Goal: Information Seeking & Learning: Learn about a topic

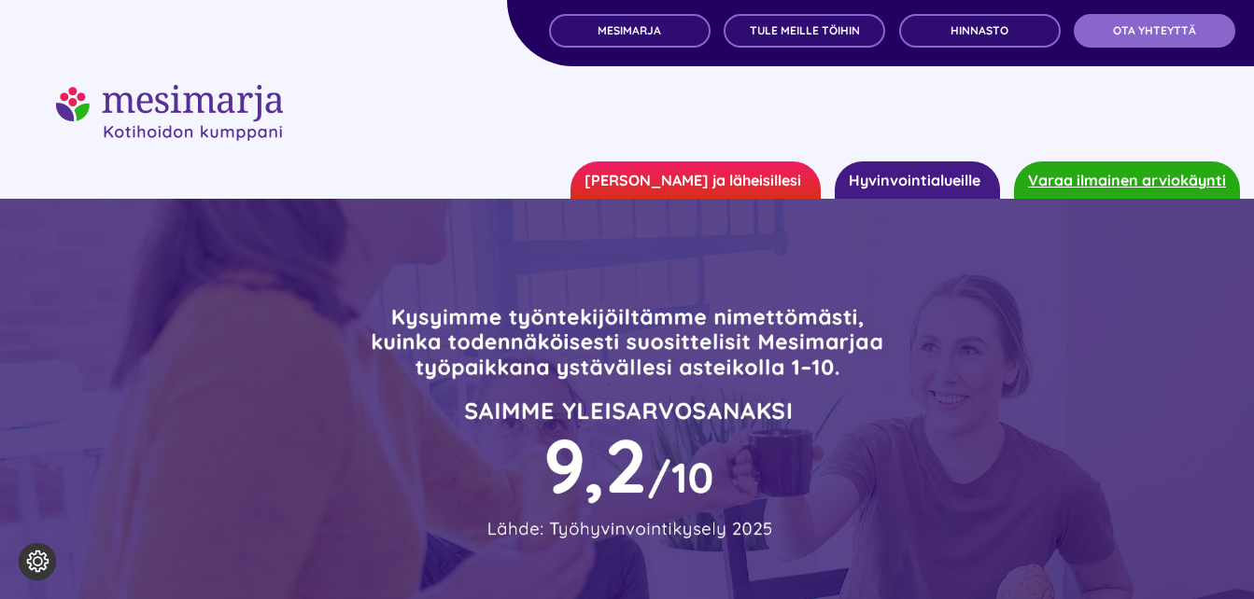
click at [954, 178] on link "Hyvinvointialueille" at bounding box center [917, 180] width 165 height 37
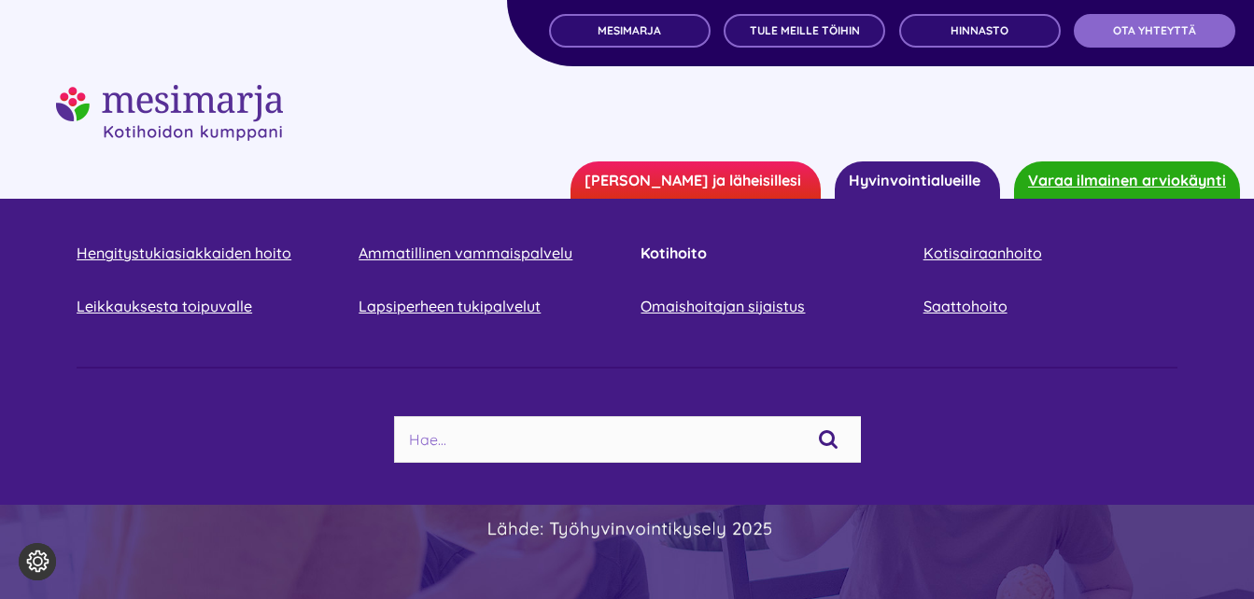
click at [685, 248] on link "Kotihoito" at bounding box center [768, 253] width 254 height 25
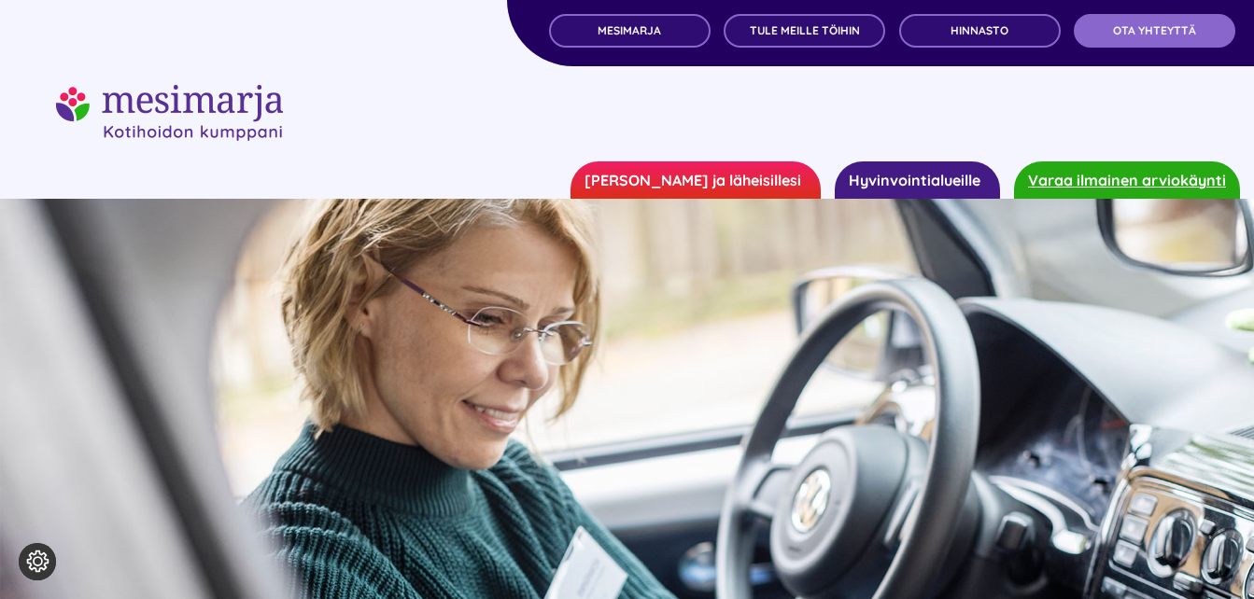
click at [515, 102] on div at bounding box center [627, 113] width 1142 height 56
click at [765, 174] on link "[PERSON_NAME] ja läheisillesi" at bounding box center [696, 180] width 250 height 37
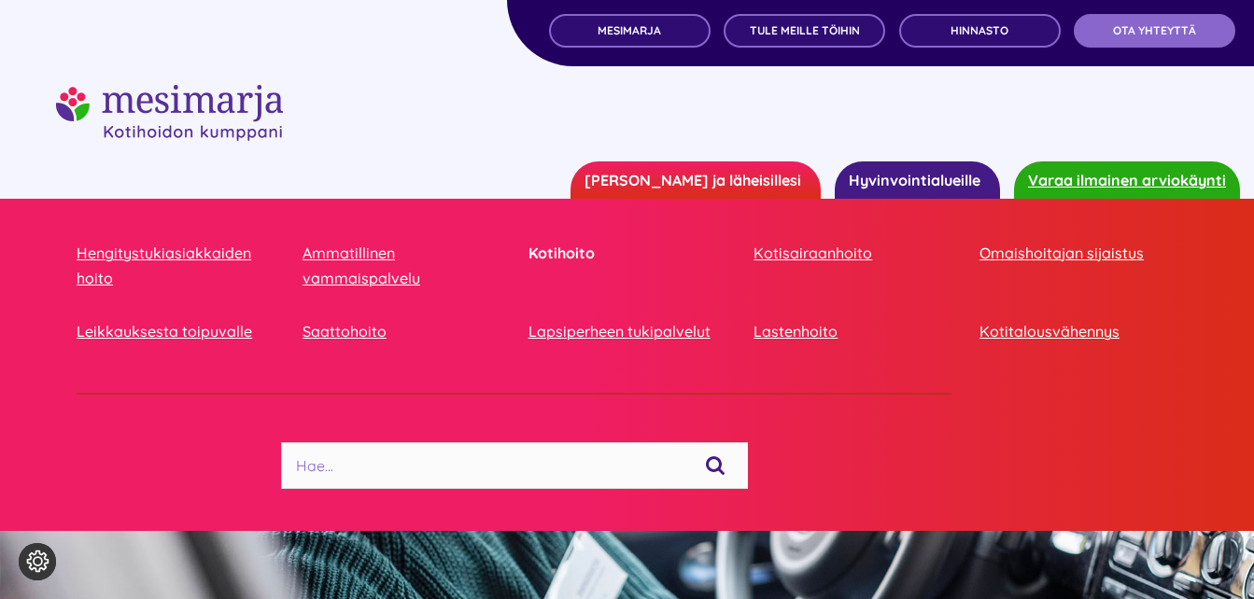
click at [561, 252] on link "Kotihoito" at bounding box center [628, 253] width 198 height 25
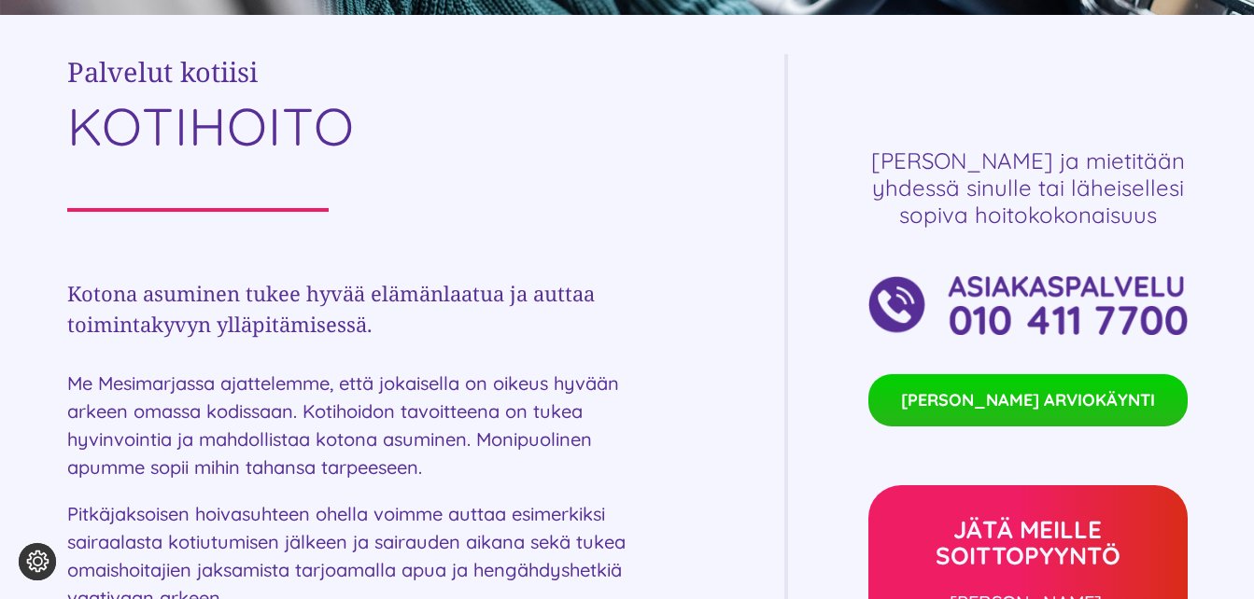
scroll to position [654, 0]
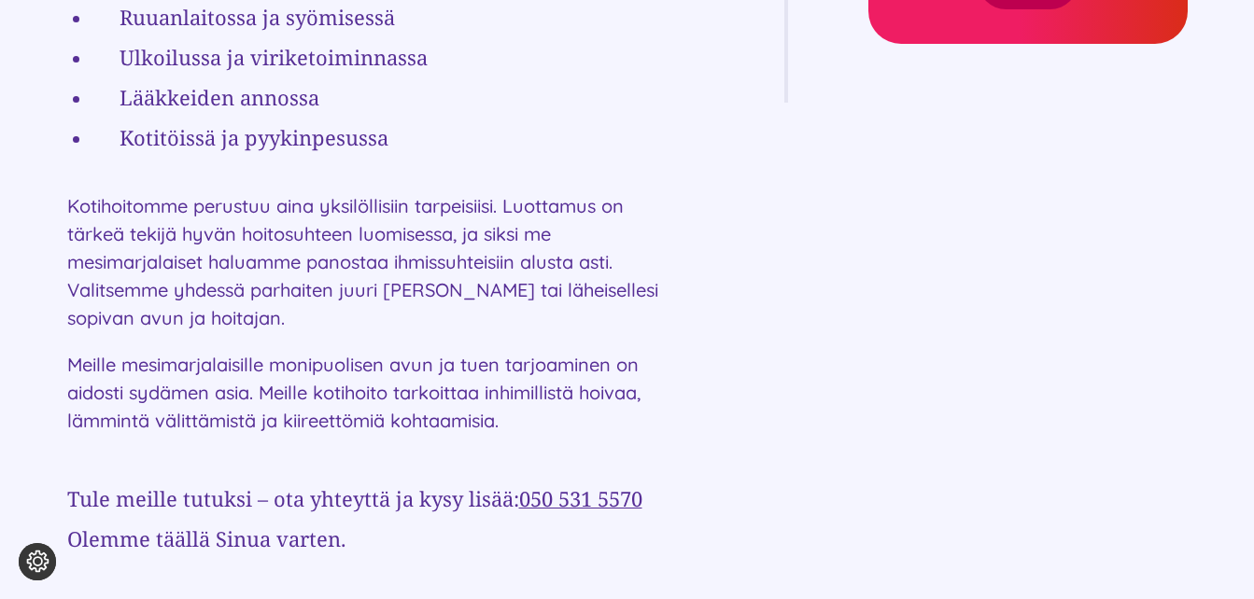
scroll to position [1401, 0]
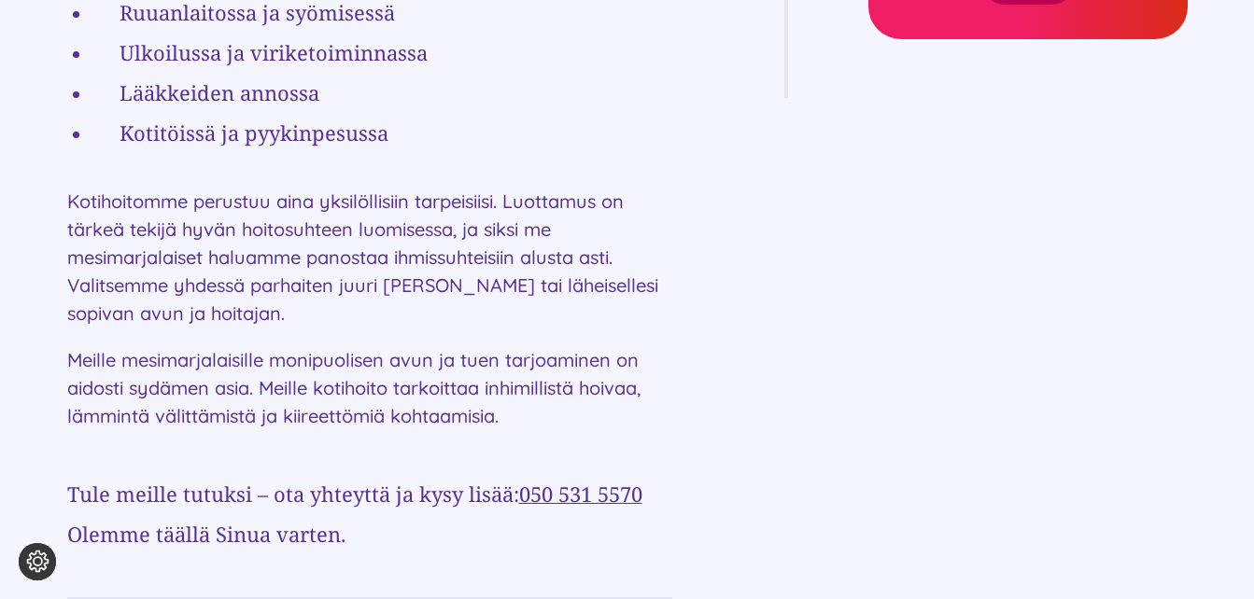
click at [747, 269] on div "Palvelut kotiisi KOTIHOITO Kotona asuminen tukee hyvää elämänlaatua ja auttaa t…" at bounding box center [627, 122] width 1121 height 1643
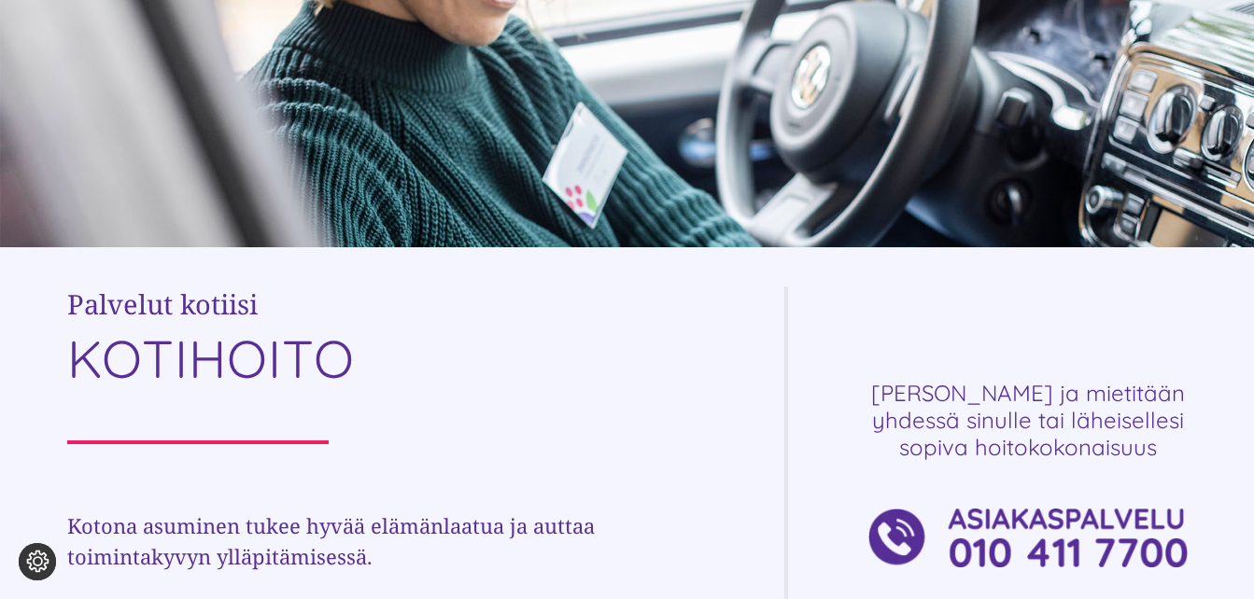
scroll to position [0, 0]
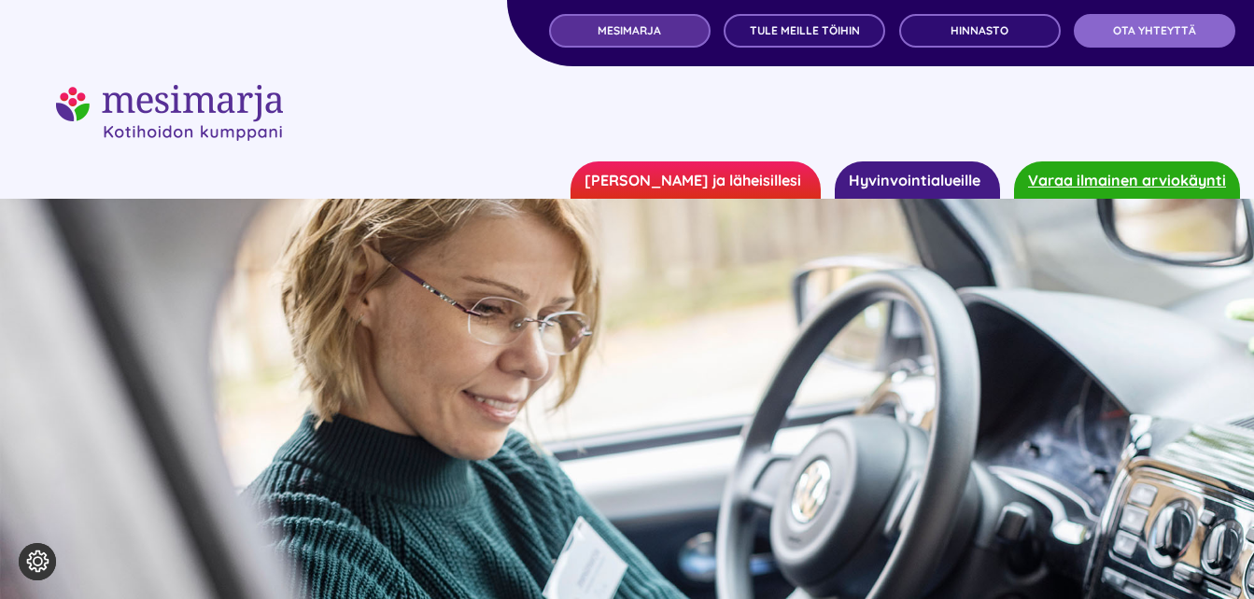
click at [638, 33] on span "MESIMARJA" at bounding box center [629, 30] width 63 height 13
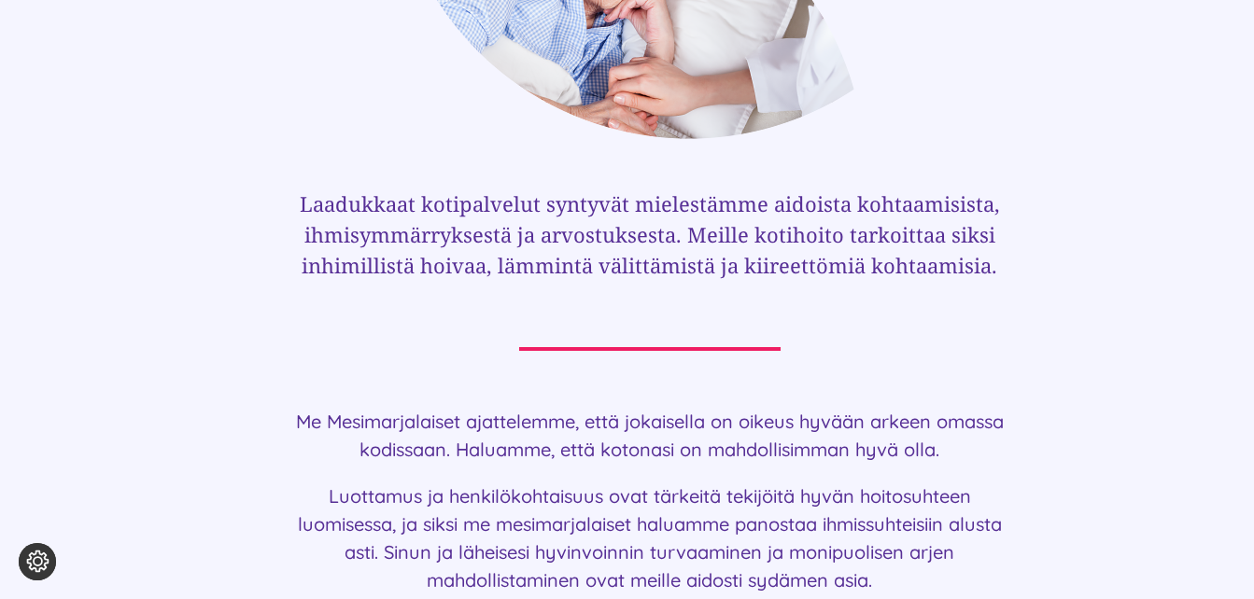
scroll to position [1027, 0]
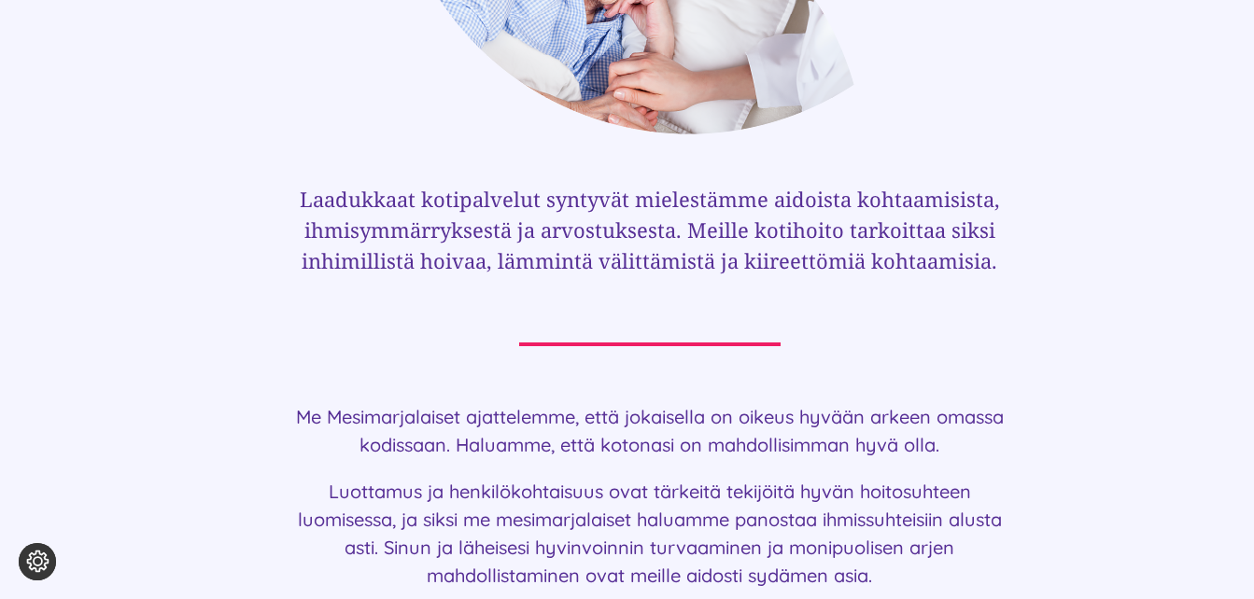
click at [622, 462] on div "Me Mesimarjalaiset ajattelemme, että jokaisella on oikeus hyvään arkeen omassa …" at bounding box center [649, 561] width 717 height 317
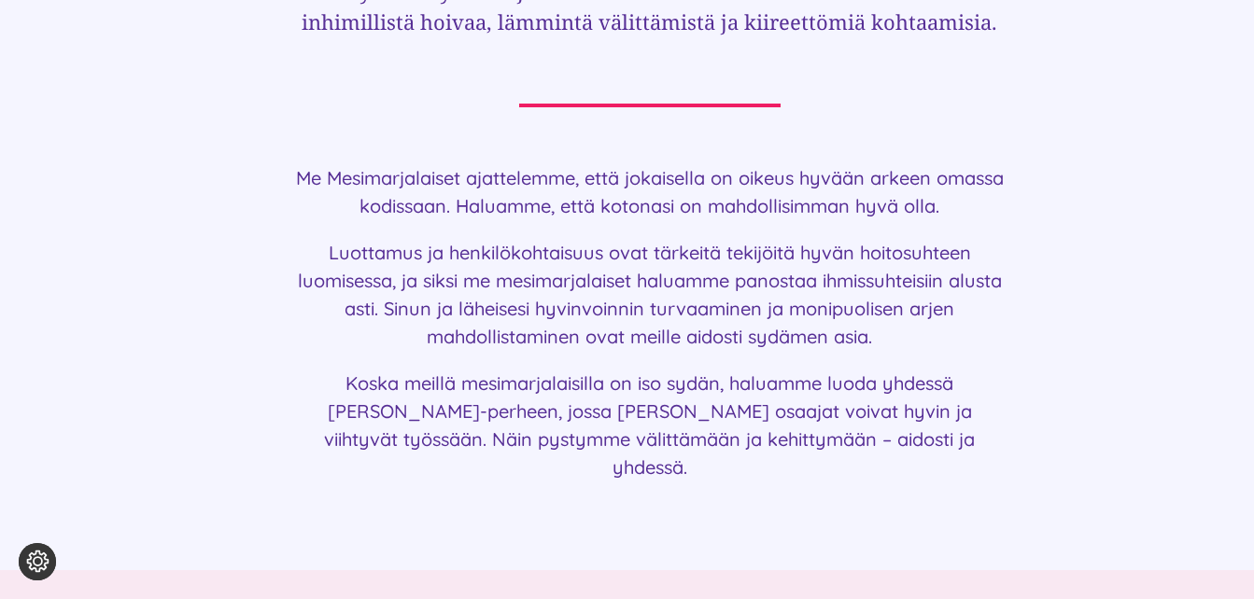
scroll to position [1307, 0]
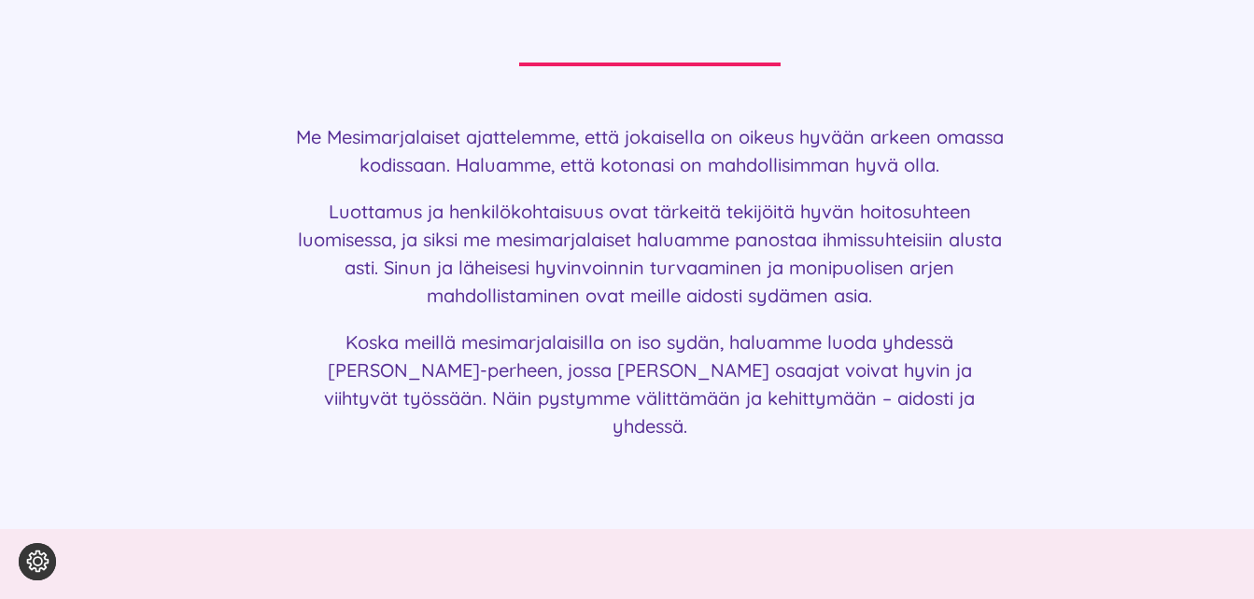
click at [1063, 400] on div "Laadukkaat kotipalvelut syntyvät mielestämme aidoista kohtaamisista, ihmisymmär…" at bounding box center [627, 177] width 1121 height 569
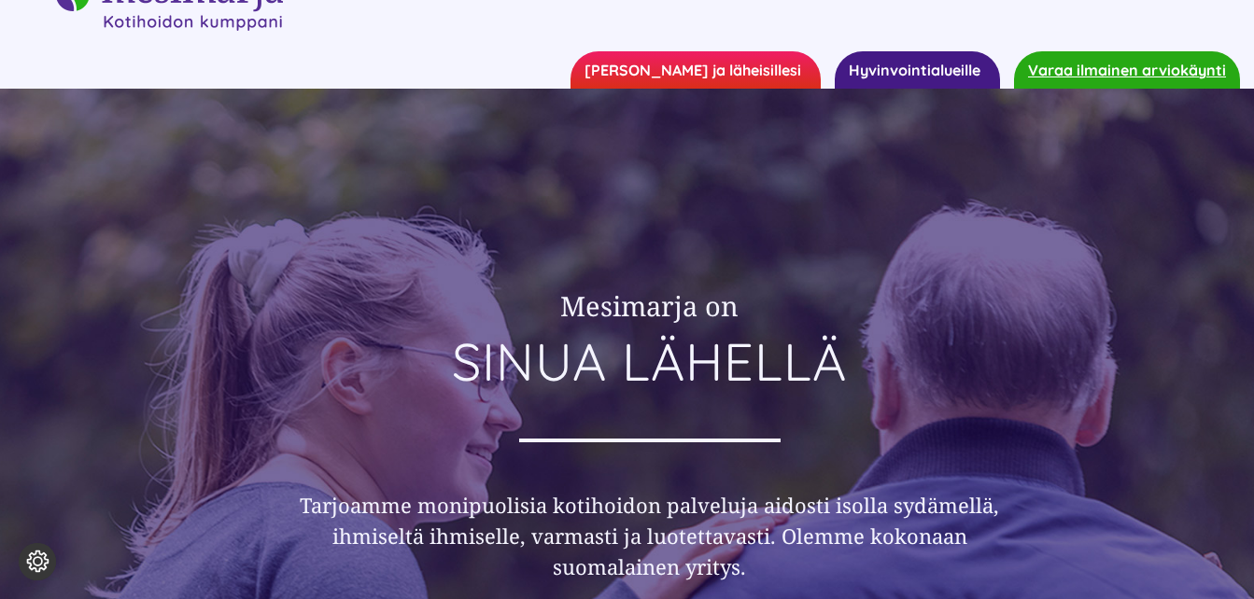
scroll to position [0, 0]
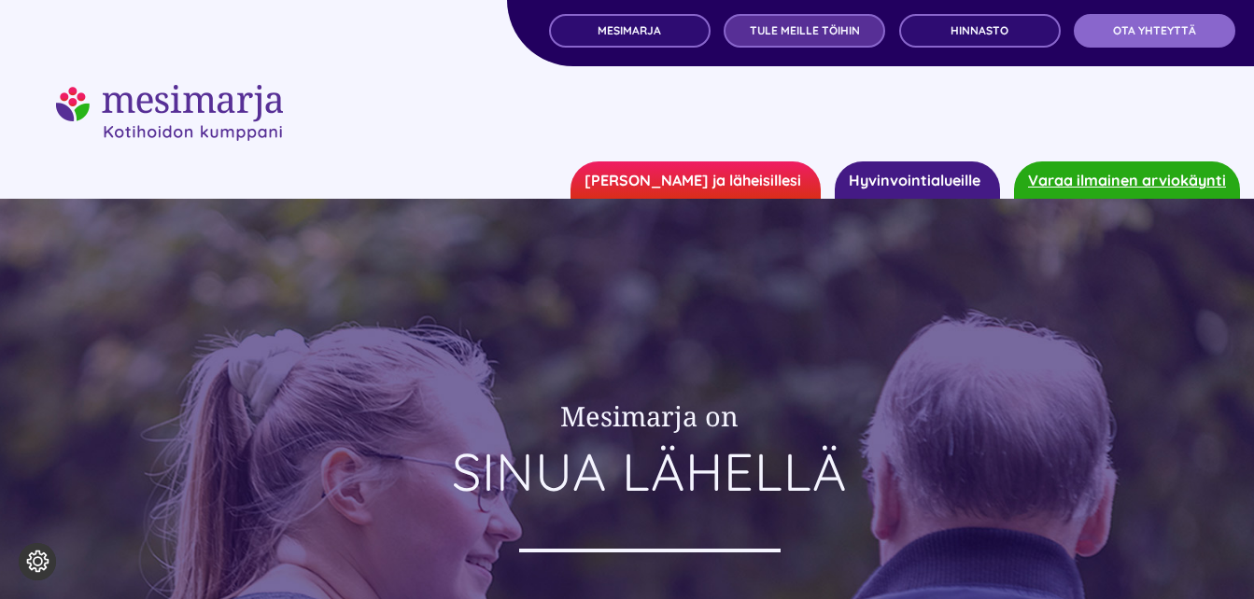
click at [845, 29] on span "TULE MEILLE TÖIHIN" at bounding box center [805, 30] width 110 height 13
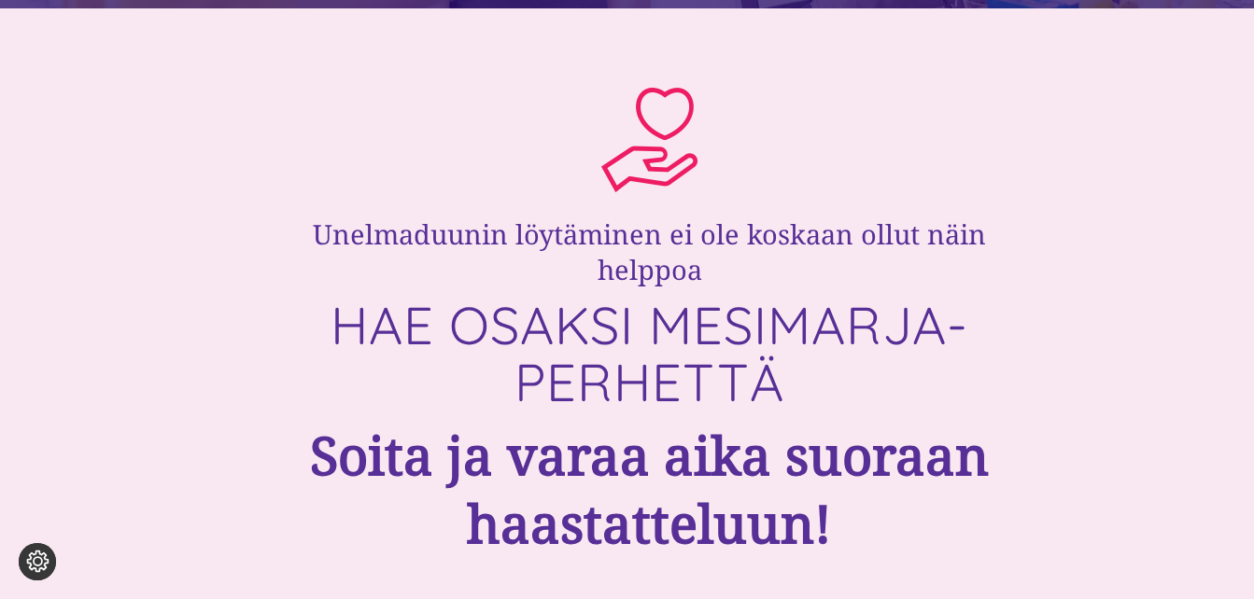
scroll to position [747, 0]
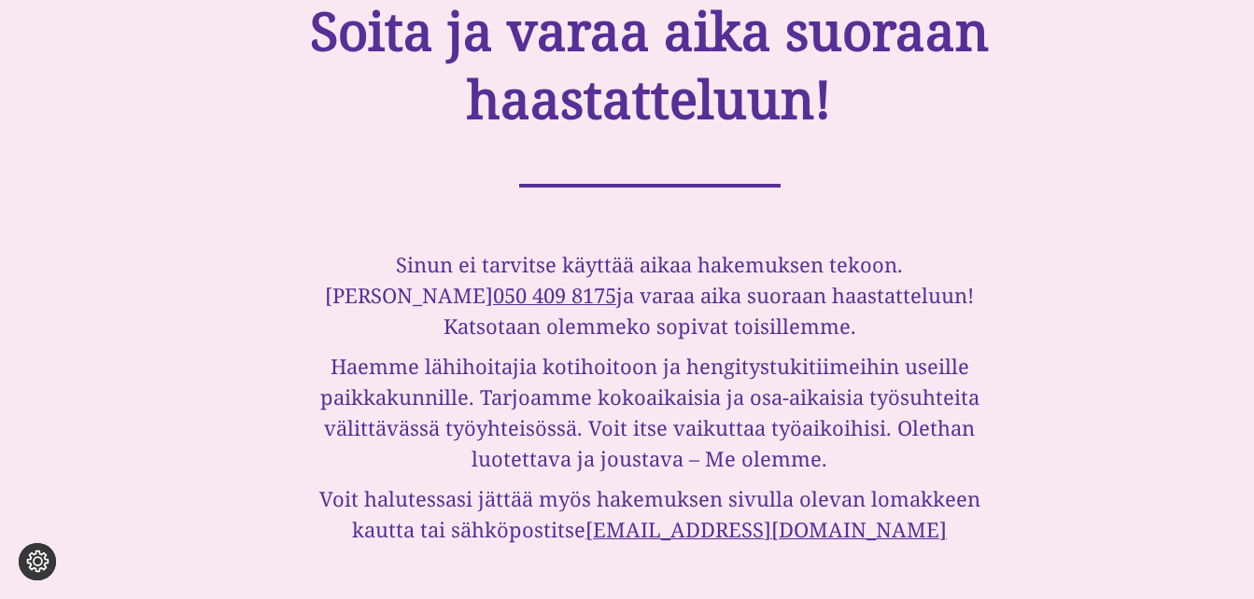
scroll to position [1121, 0]
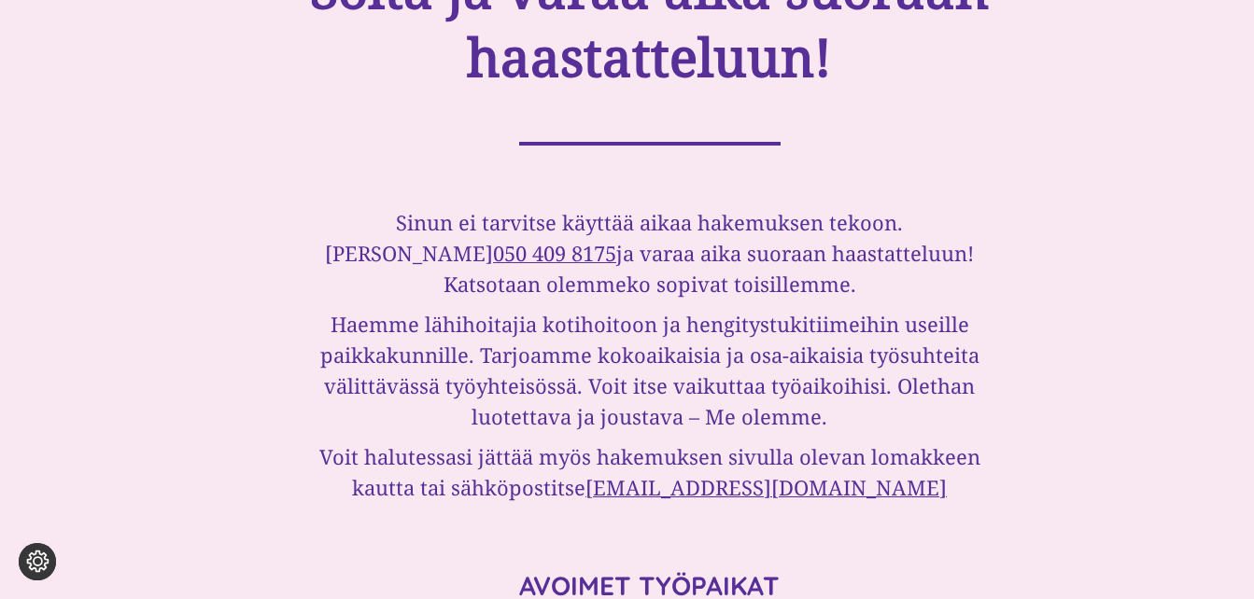
drag, startPoint x: 1146, startPoint y: 313, endPoint x: 1096, endPoint y: 300, distance: 51.2
click at [1146, 311] on div "Unelmaduunin löytäminen ei ole koskaan ollut näin helppoa HAE OSAKSI MESIMARJA-…" at bounding box center [627, 533] width 1121 height 1828
click at [1018, 274] on div "Unelmaduunin löytäminen ei ole koskaan ollut näin helppoa HAE OSAKSI MESIMARJA-…" at bounding box center [627, 533] width 1121 height 1828
click at [875, 280] on h3 "Sinun ei tarvitse käyttää aikaa hakemuksen tekoon. Soita Tarulle 050 409 8175 j…" at bounding box center [649, 253] width 717 height 92
click at [1124, 284] on div "Unelmaduunin löytäminen ei ole koskaan ollut näin helppoa HAE OSAKSI MESIMARJA-…" at bounding box center [627, 533] width 1121 height 1828
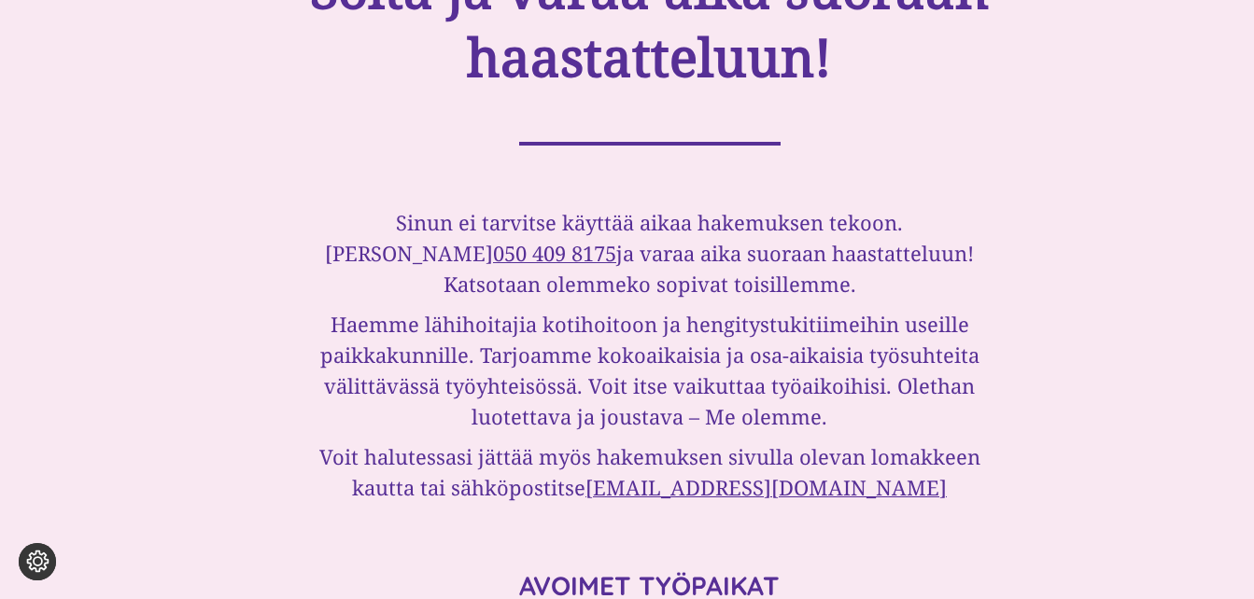
click at [1136, 293] on div "Unelmaduunin löytäminen ei ole koskaan ollut näin helppoa HAE OSAKSI MESIMARJA-…" at bounding box center [627, 533] width 1121 height 1828
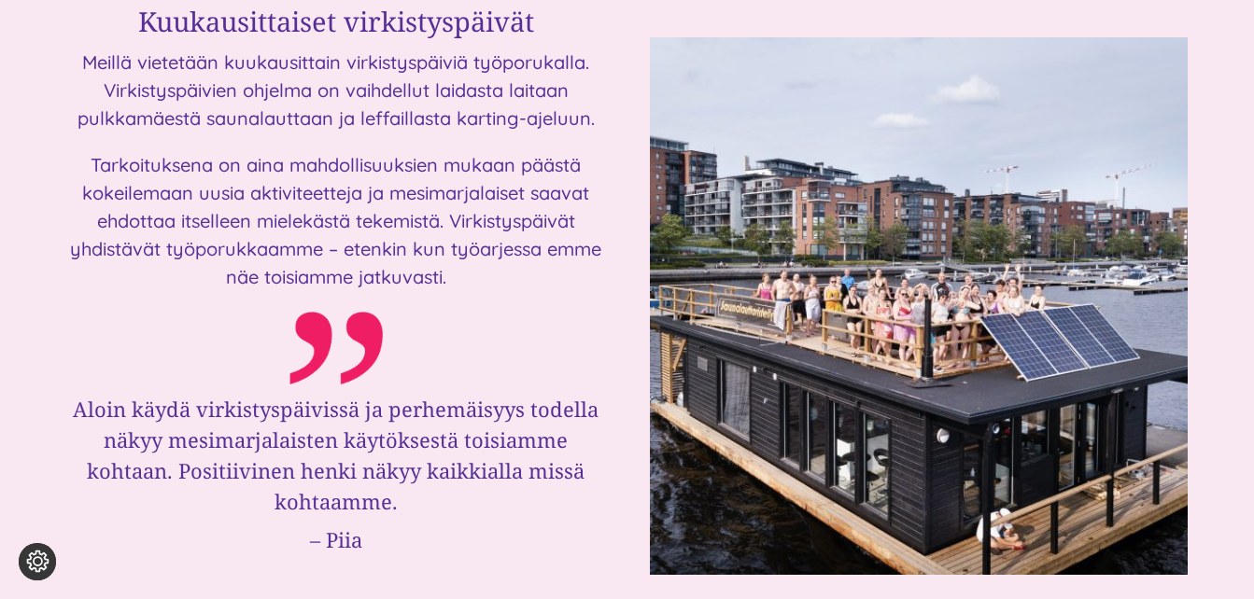
scroll to position [3175, 0]
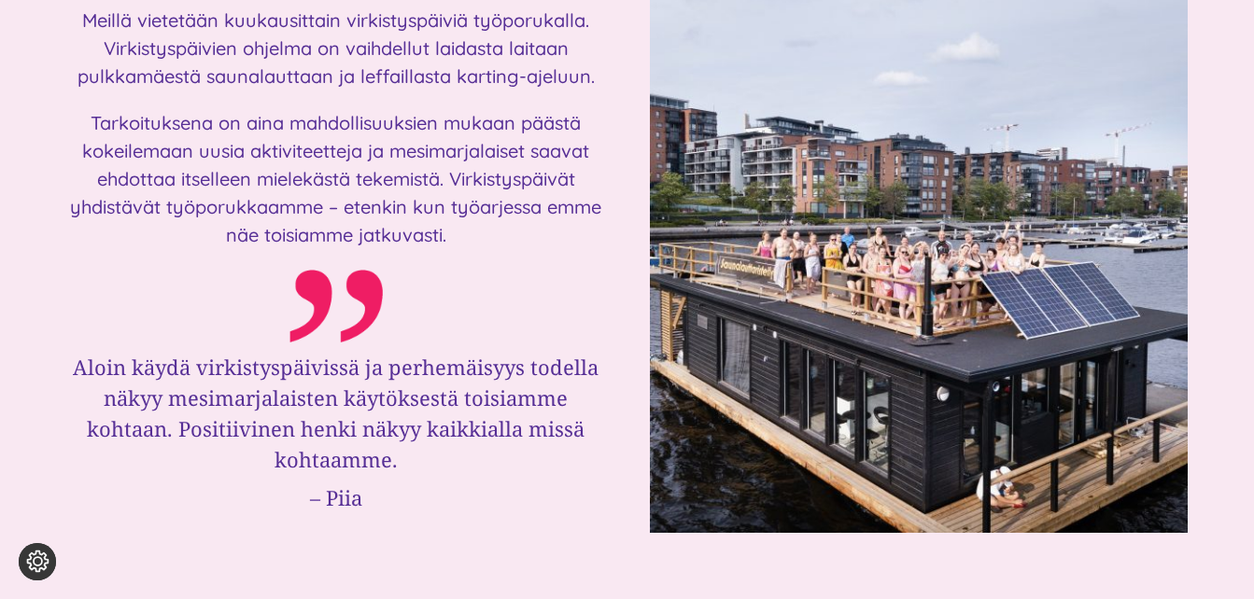
click at [1210, 215] on div "Kuukausittaiset virkistyspäivät Meillä vietetään kuukausittain virkistyspäiviä …" at bounding box center [627, 241] width 1254 height 719
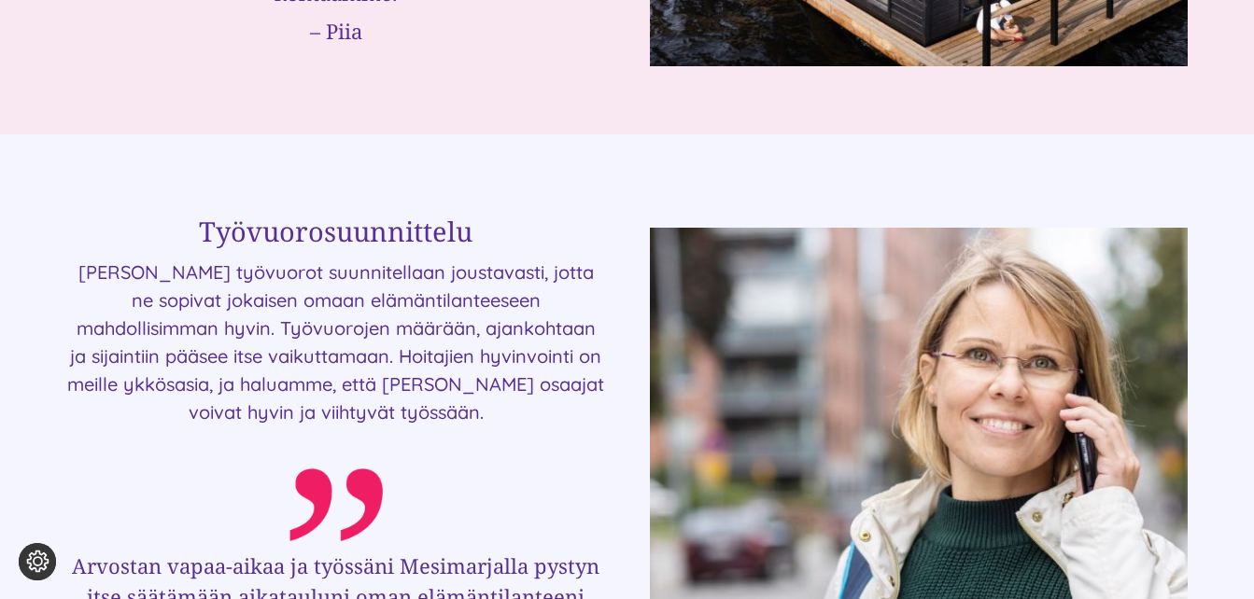
scroll to position [3735, 0]
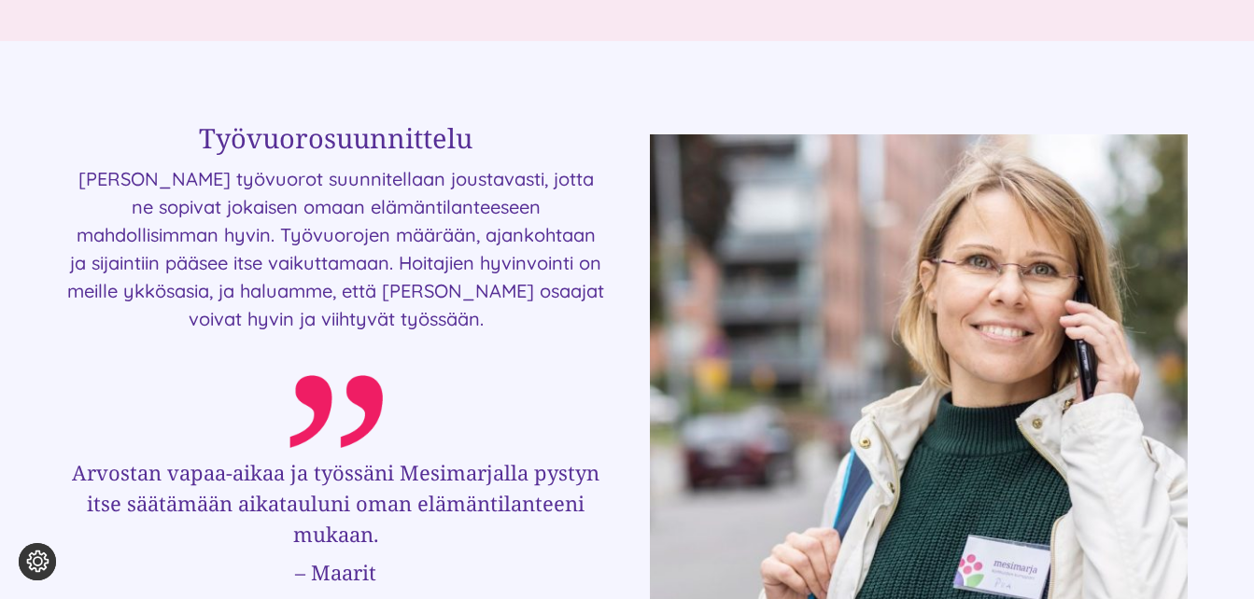
click at [544, 200] on p "[PERSON_NAME] työvuorot suunnitellaan joustavasti, jotta ne sopivat jokaisen om…" at bounding box center [336, 249] width 538 height 168
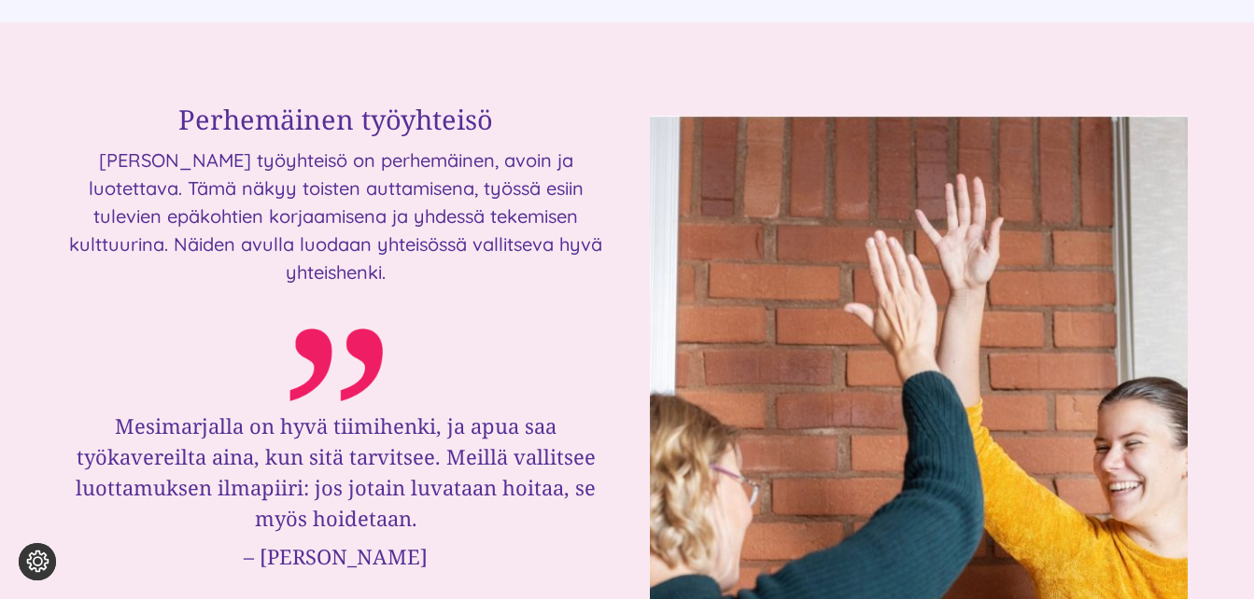
scroll to position [4482, 0]
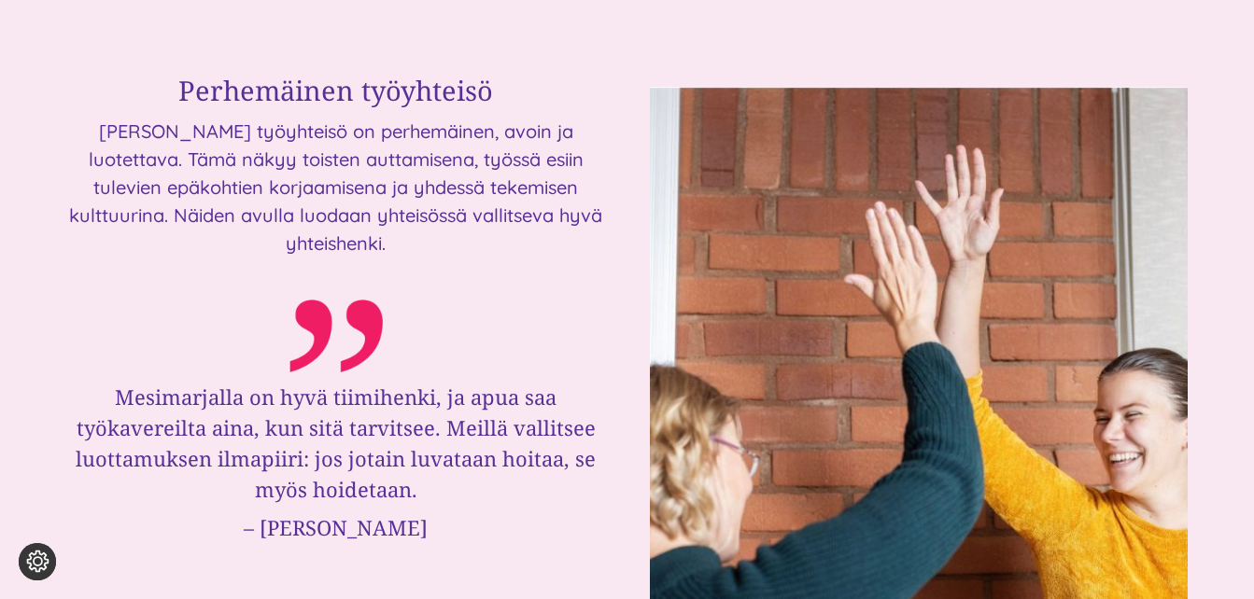
click at [620, 257] on div "Perhemäinen työyhteisö Mesimarjan työyhteisö on perhemäinen, avoin ja luotettav…" at bounding box center [627, 343] width 1121 height 563
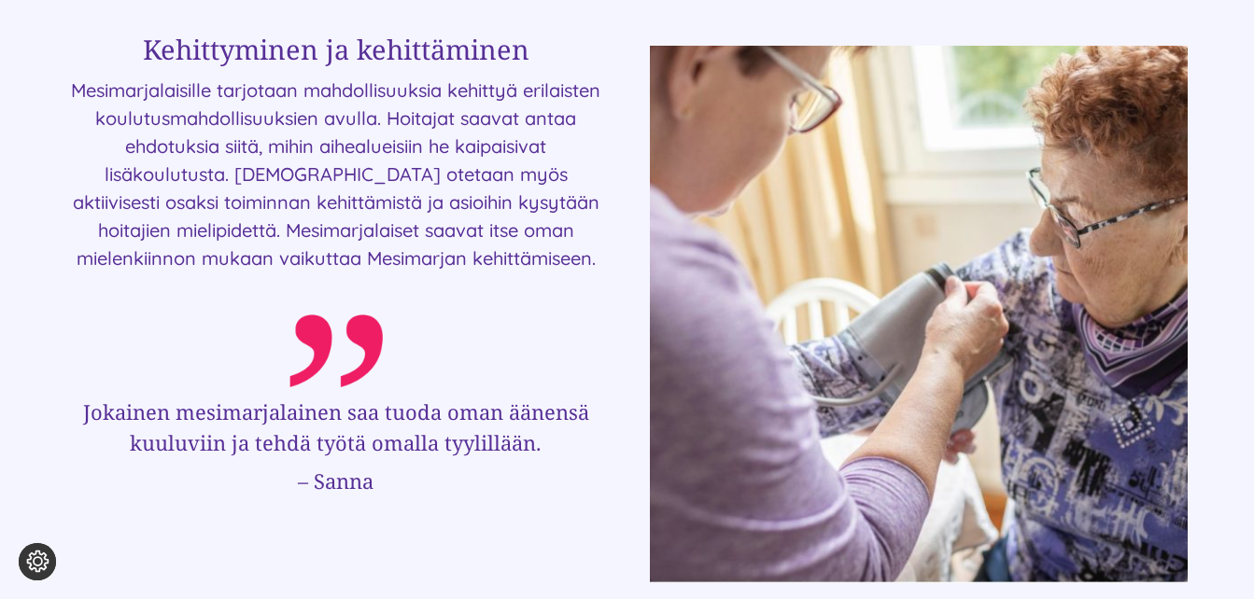
scroll to position [5229, 0]
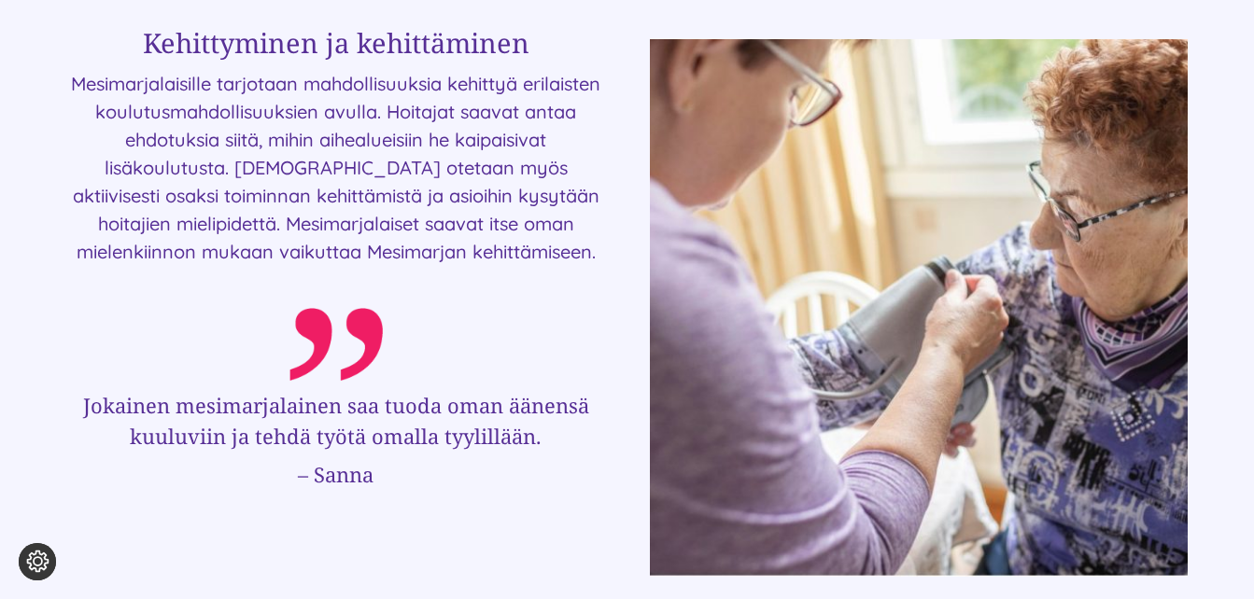
click at [622, 257] on div "Kehittyminen ja kehittäminen Mesimarjalaisille tarjotaan mahdollisuuksia kehitt…" at bounding box center [627, 295] width 1121 height 563
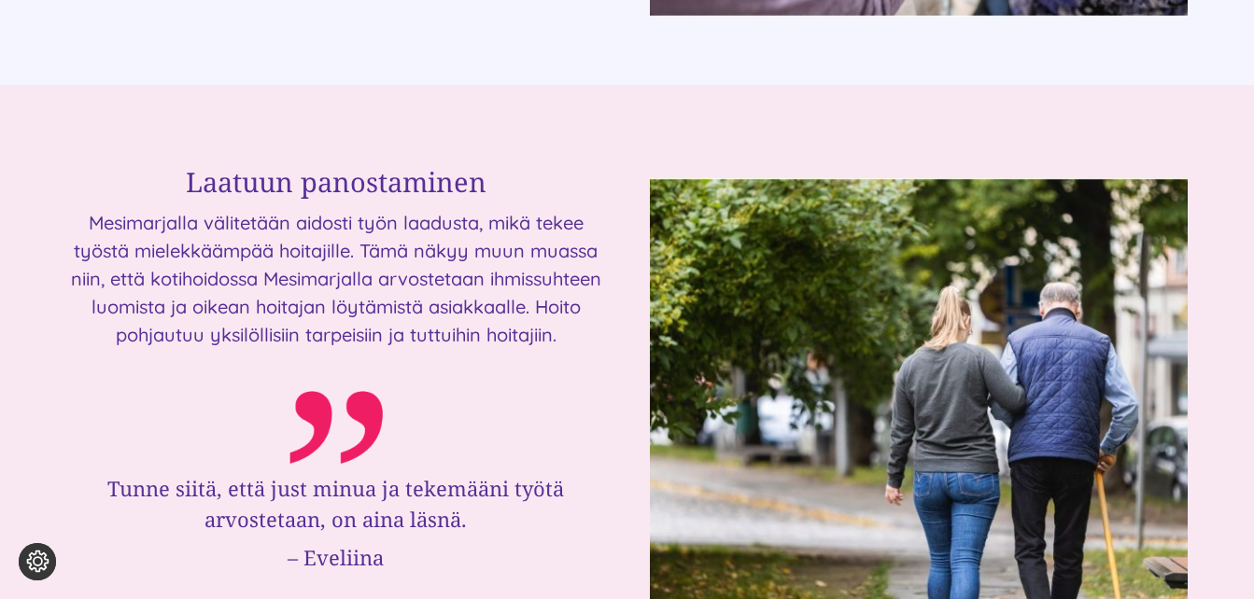
scroll to position [5883, 0]
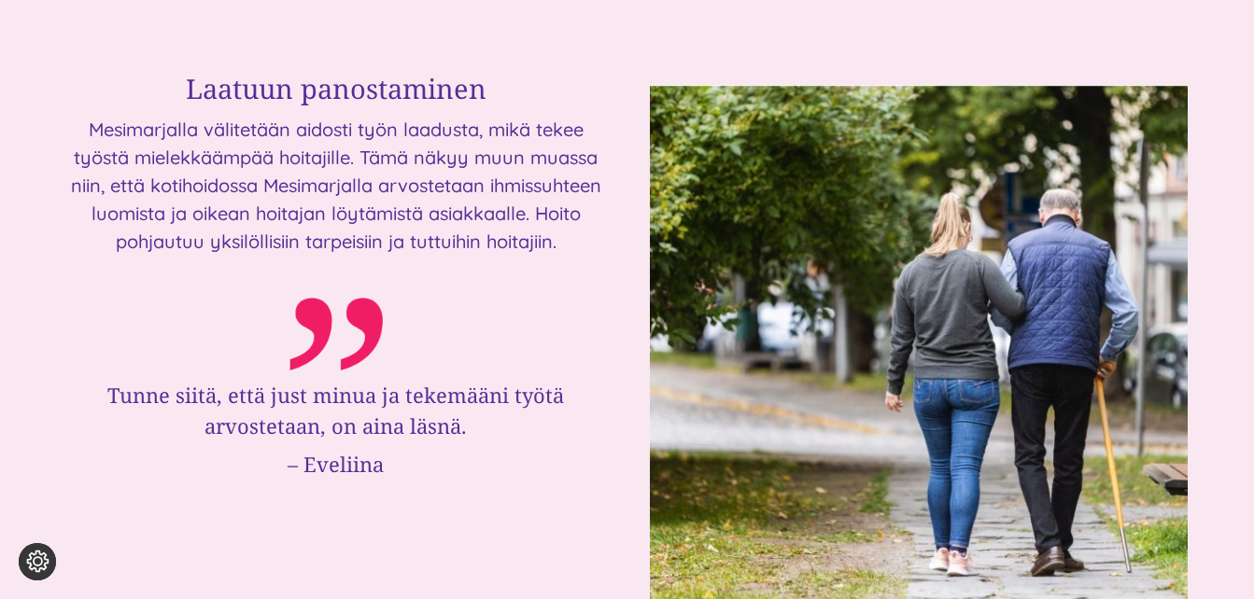
click at [613, 179] on div "Laatuun panostaminen Mesimarjalla välitetään aidosti työn laadusta, mikä tekee …" at bounding box center [627, 341] width 1121 height 563
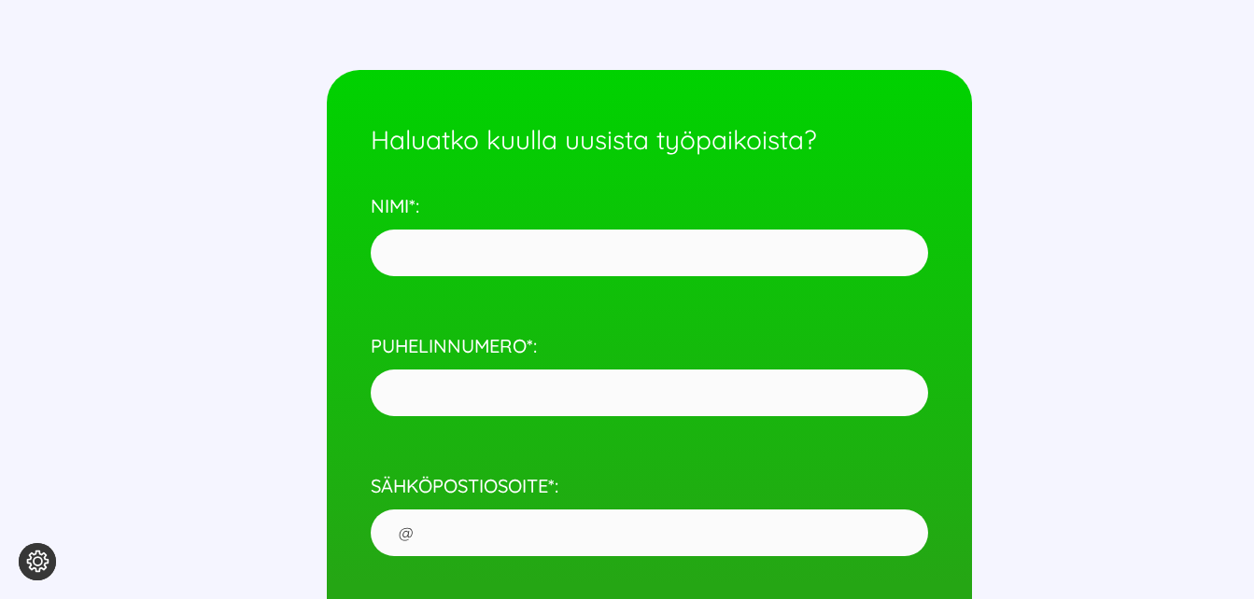
scroll to position [8127, 0]
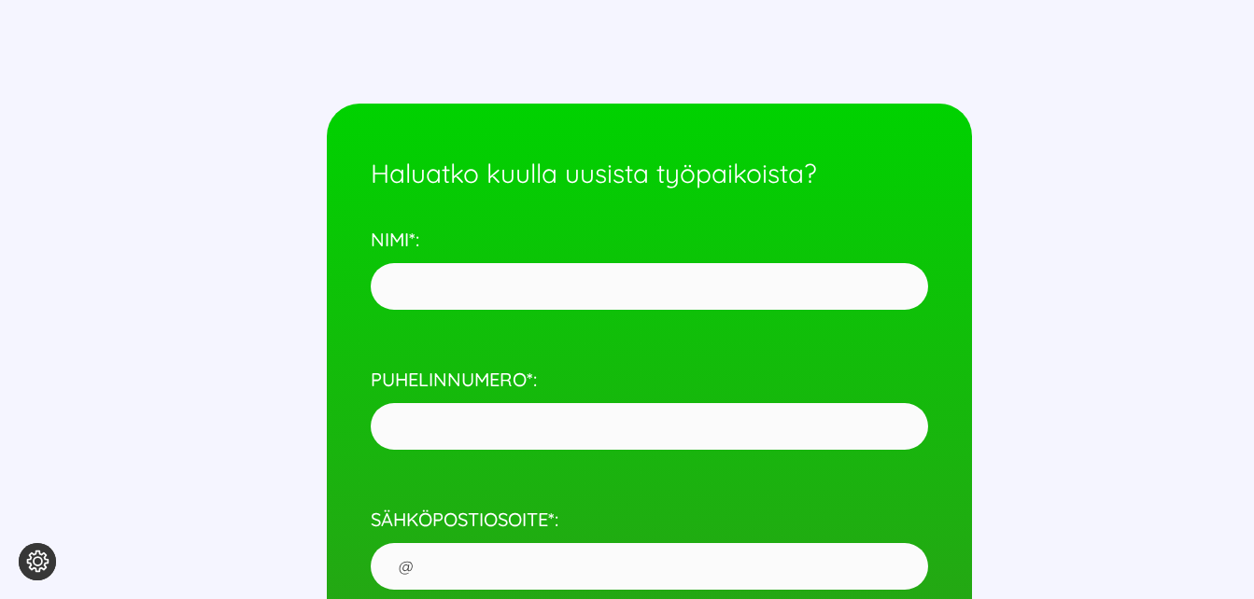
click at [243, 137] on div "Haluatko kuulla uusista työpaikoista? NIMI*: PUHELINNUMERO*: SÄHKÖPOSTIOSOITE*:…" at bounding box center [627, 571] width 1121 height 935
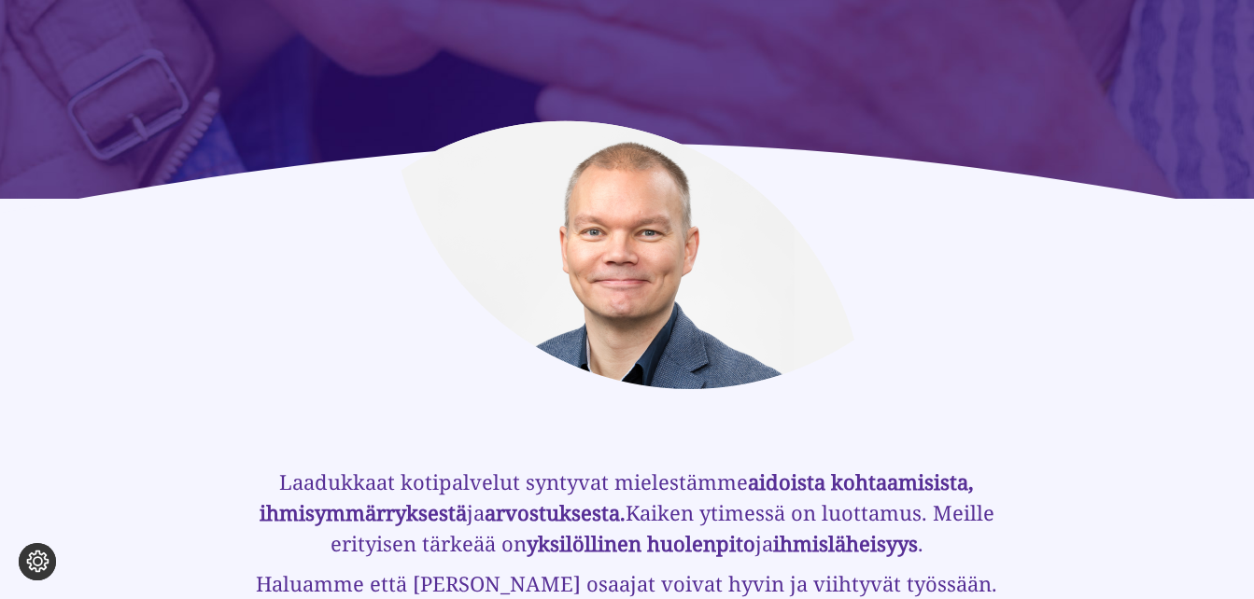
scroll to position [7193, 0]
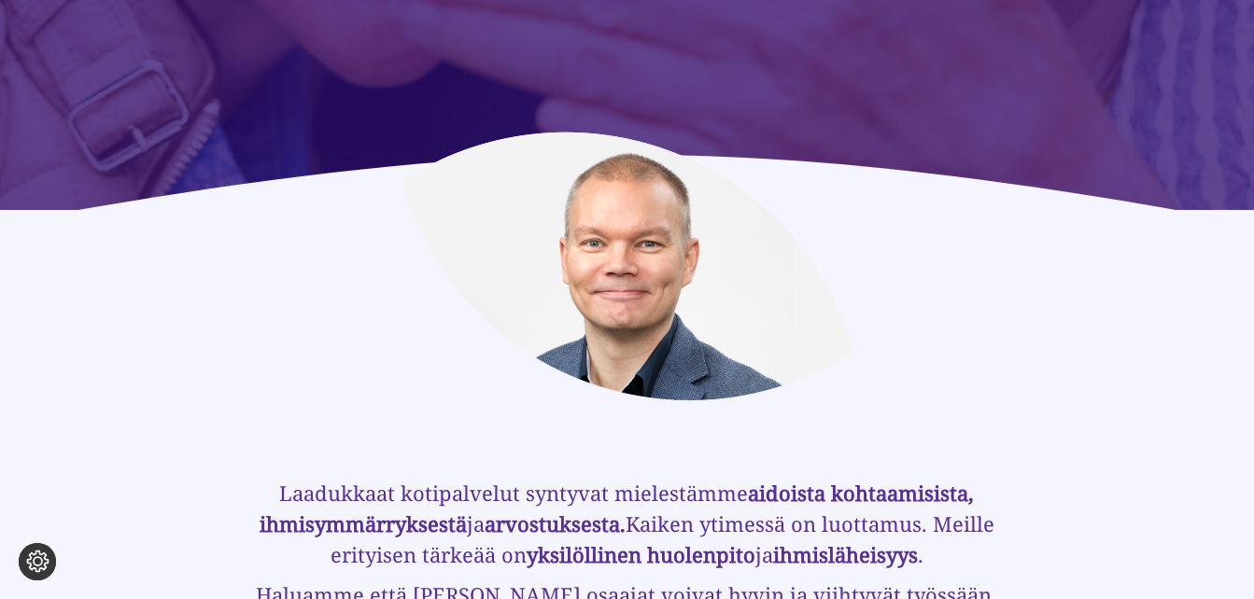
click at [1020, 331] on div at bounding box center [627, 266] width 1121 height 269
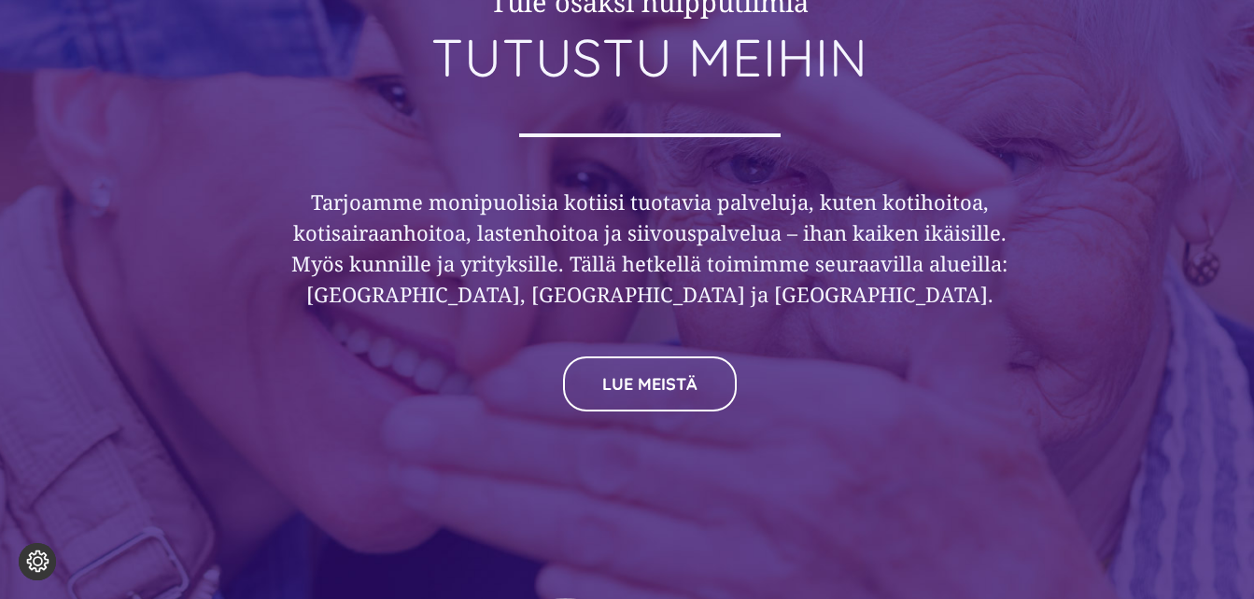
click at [937, 124] on div "Tule osaksi huipputiimiä Autamme ja tuemme sinua TUTUSTU MEIHIN [PERSON_NAME] m…" at bounding box center [649, 216] width 717 height 766
click at [896, 131] on div "Tule osaksi huipputiimiä Autamme ja tuemme sinua TUTUSTU MEIHIN [PERSON_NAME] m…" at bounding box center [649, 216] width 717 height 766
click at [879, 111] on div "Tule osaksi huipputiimiä Autamme ja tuemme sinua TUTUSTU MEIHIN [PERSON_NAME] m…" at bounding box center [649, 216] width 717 height 766
